Goal: Task Accomplishment & Management: Manage account settings

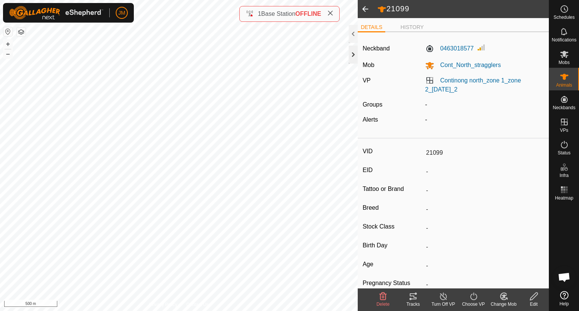
click at [350, 57] on div at bounding box center [352, 55] width 9 height 18
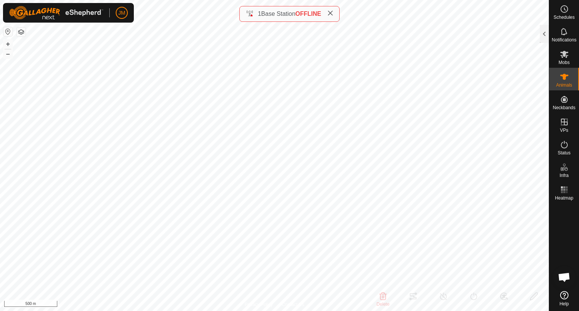
click at [333, 16] on icon at bounding box center [330, 13] width 6 height 6
click at [11, 55] on button "–" at bounding box center [7, 53] width 9 height 9
click at [9, 44] on button "+" at bounding box center [7, 44] width 9 height 9
click at [6, 56] on button "–" at bounding box center [7, 53] width 9 height 9
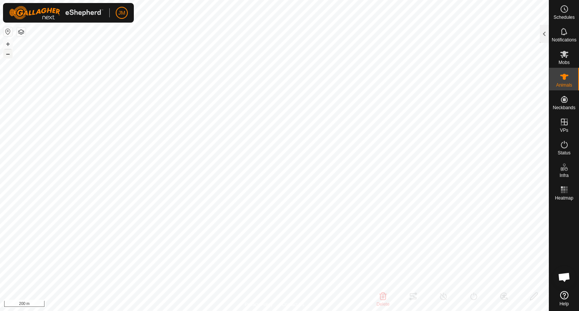
click at [6, 56] on button "–" at bounding box center [7, 53] width 9 height 9
type input "240102"
type input "-"
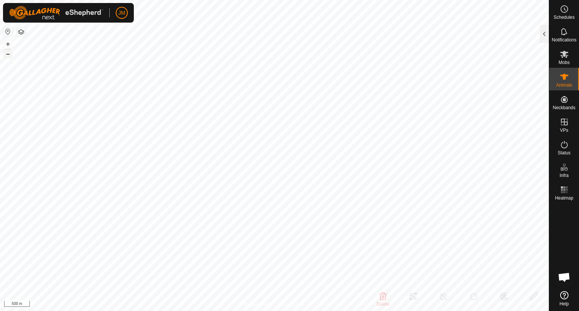
type input "-"
type input "220630"
type input "-"
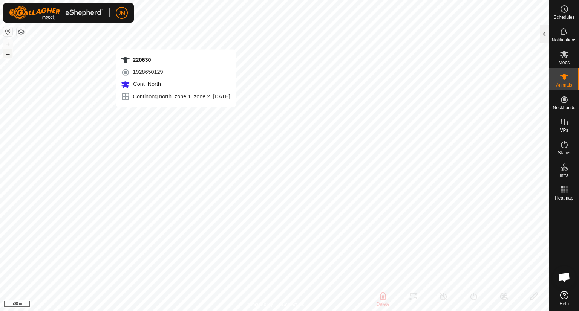
type input "-"
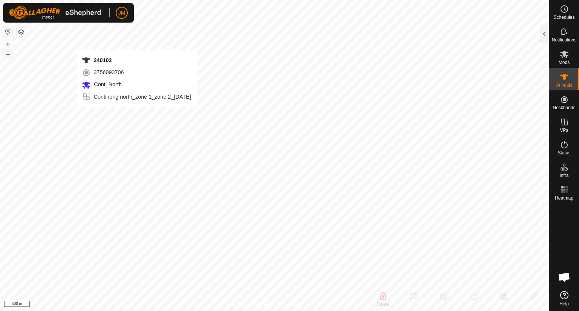
type input "240025"
type input "-"
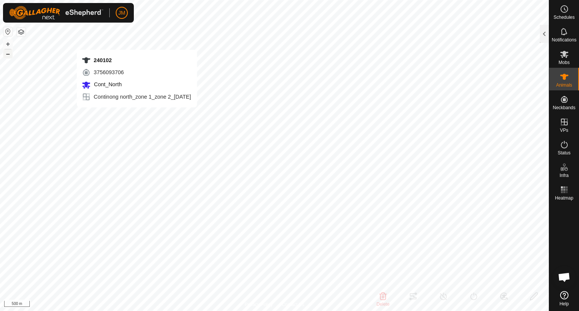
type input "-"
type input "240102"
type input "-"
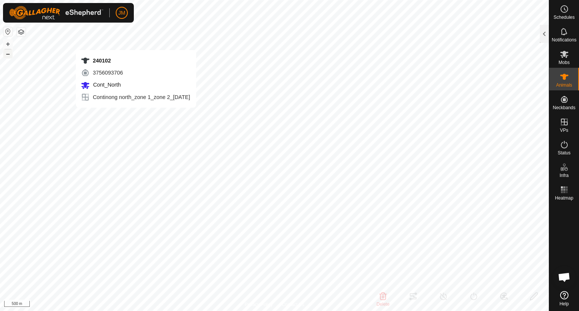
type input "-"
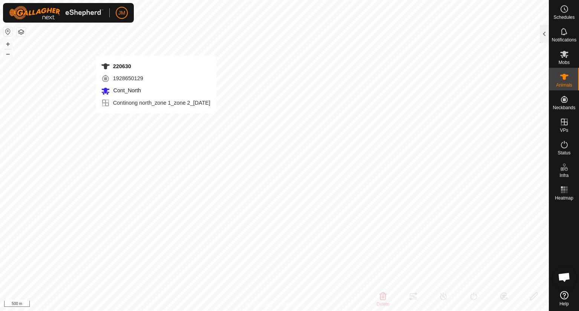
type input "220630"
type input "-"
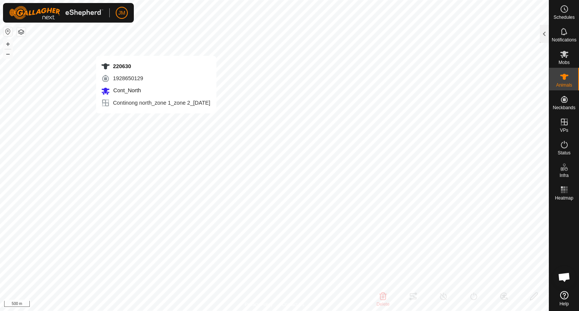
type input "-"
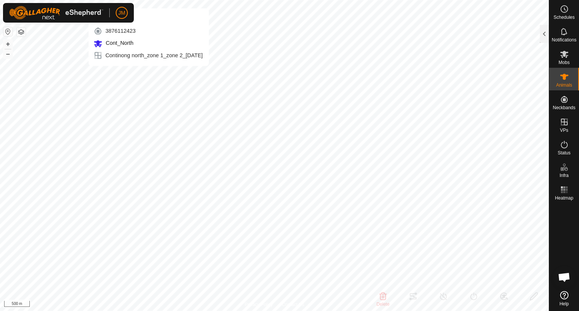
type input "21418"
type input "-"
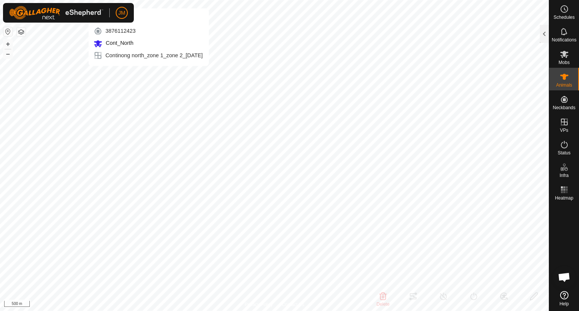
type input "-"
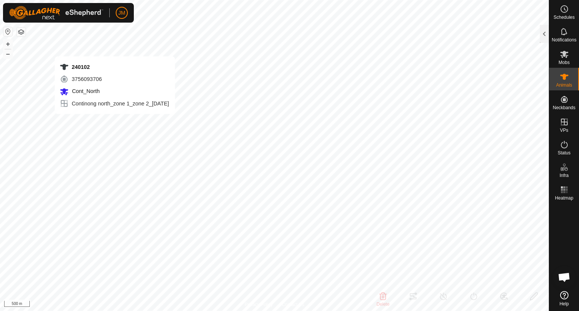
type input "240102"
type input "-"
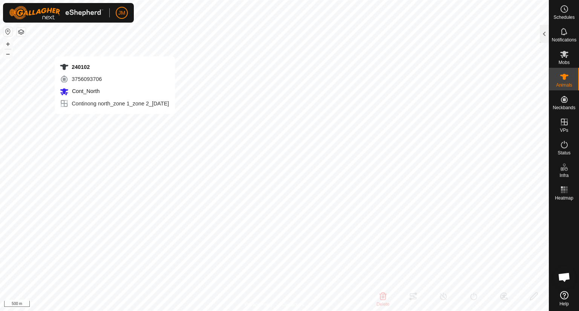
type input "-"
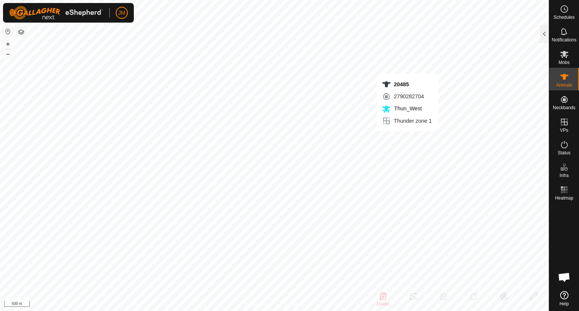
type input "20485"
type input "-"
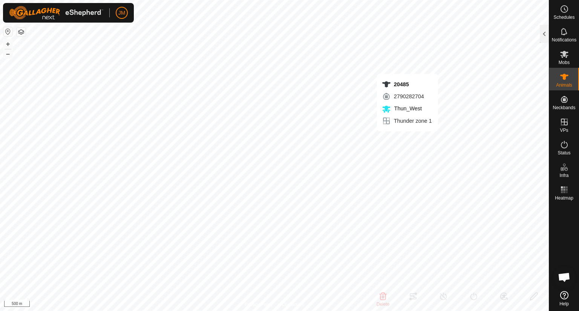
type input "-"
type input "20485"
